Goal: Transaction & Acquisition: Purchase product/service

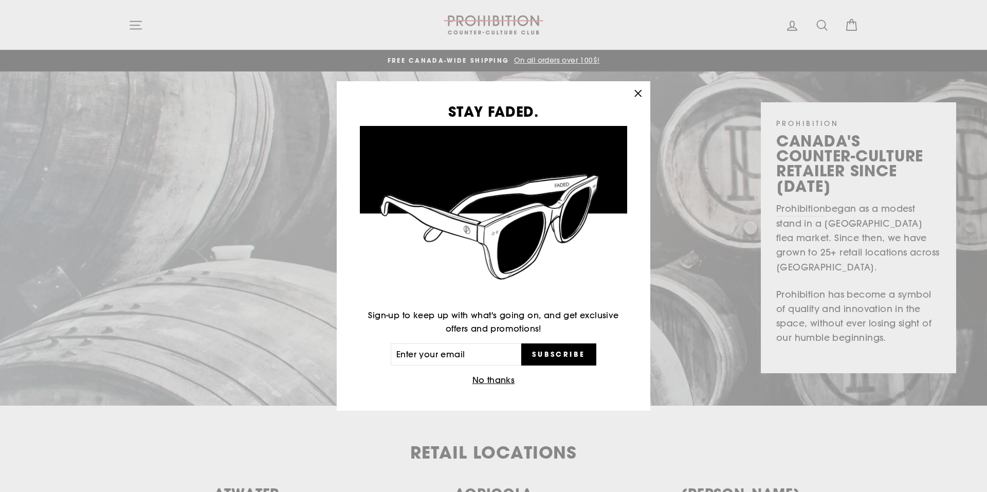
click at [637, 95] on icon "button" at bounding box center [638, 93] width 14 height 14
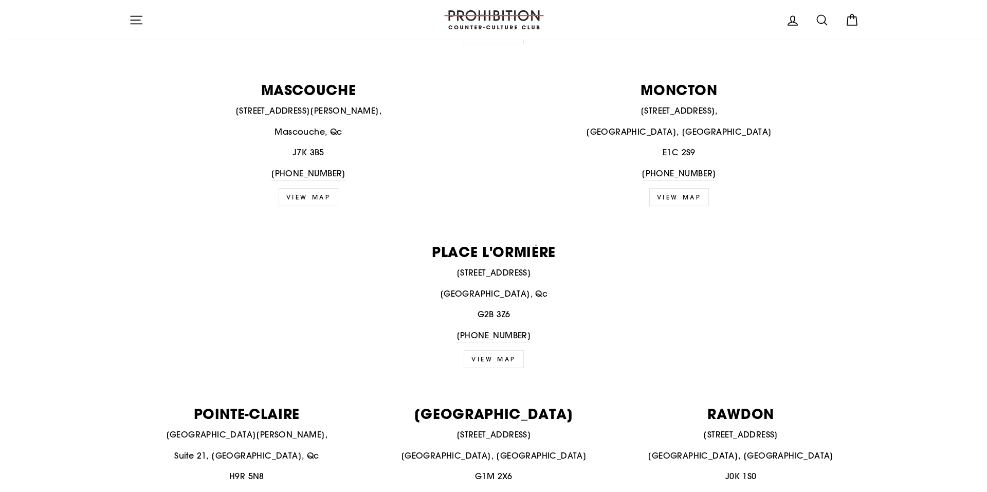
scroll to position [925, 0]
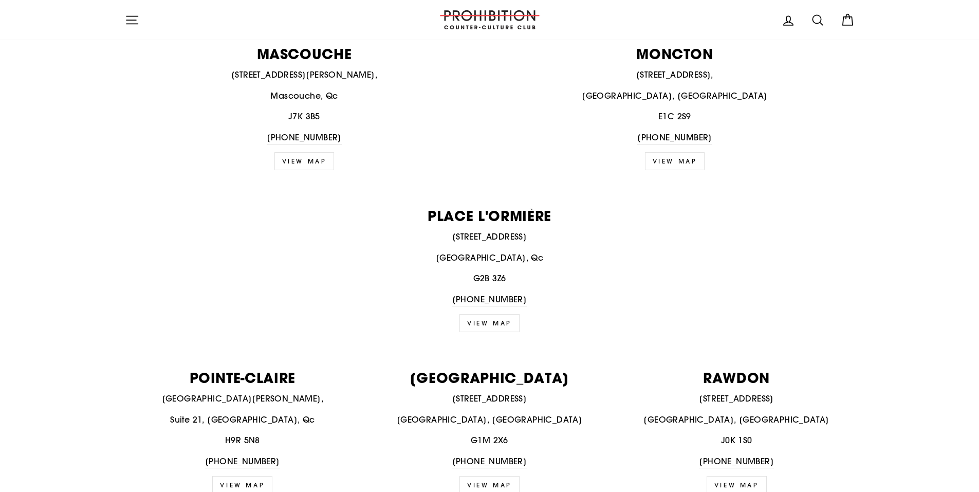
click at [130, 19] on icon "button" at bounding box center [132, 20] width 14 height 14
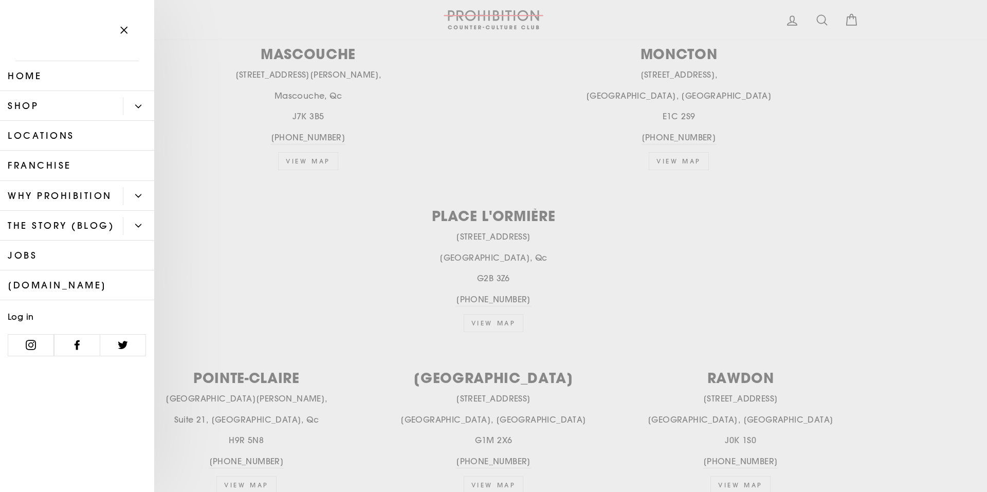
click at [138, 107] on icon "Primary" at bounding box center [139, 106] width 6 height 3
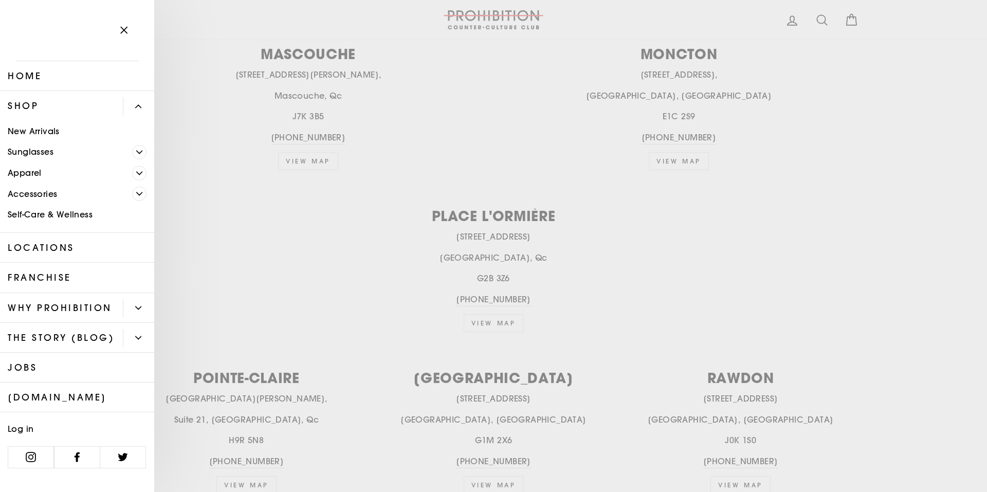
click at [153, 192] on button "Primary" at bounding box center [143, 194] width 22 height 21
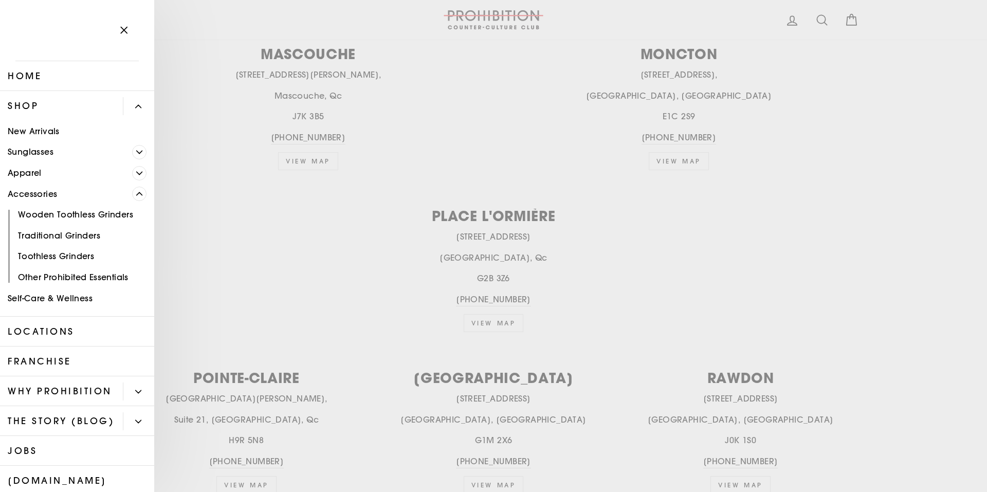
click at [136, 174] on icon "Primary" at bounding box center [139, 173] width 6 height 6
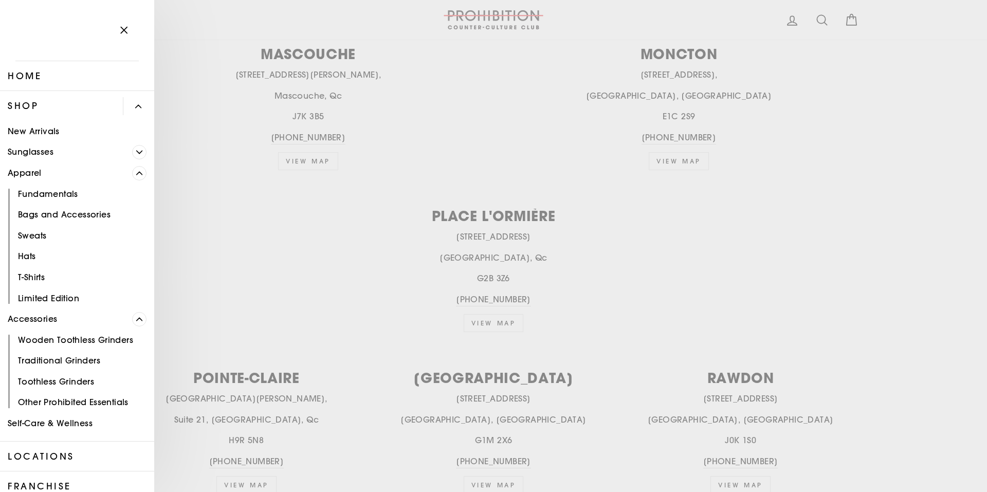
click at [53, 151] on link "Sunglasses" at bounding box center [66, 152] width 132 height 21
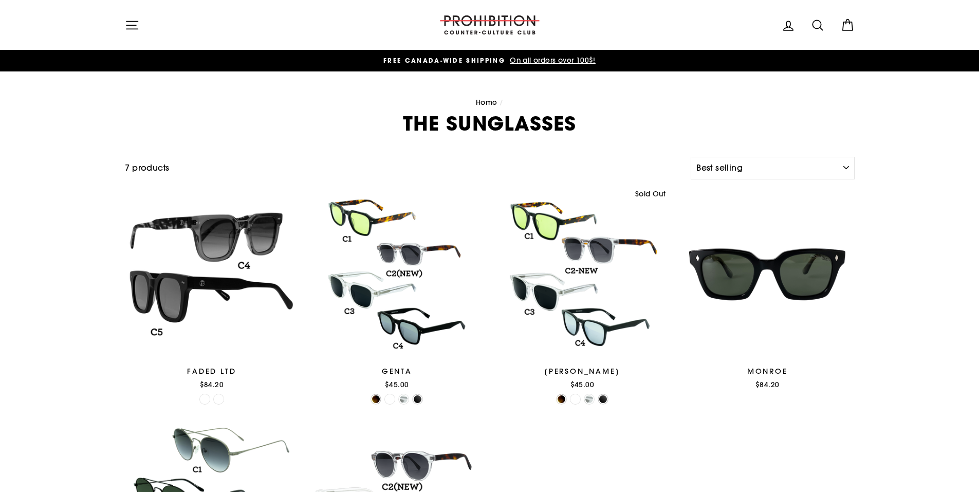
select select "best-selling"
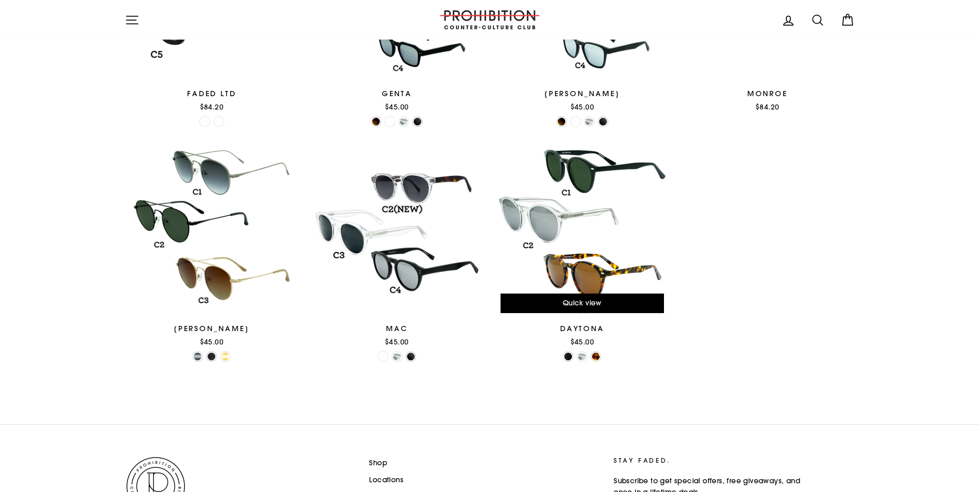
scroll to position [308, 0]
